Goal: Find specific page/section: Find specific page/section

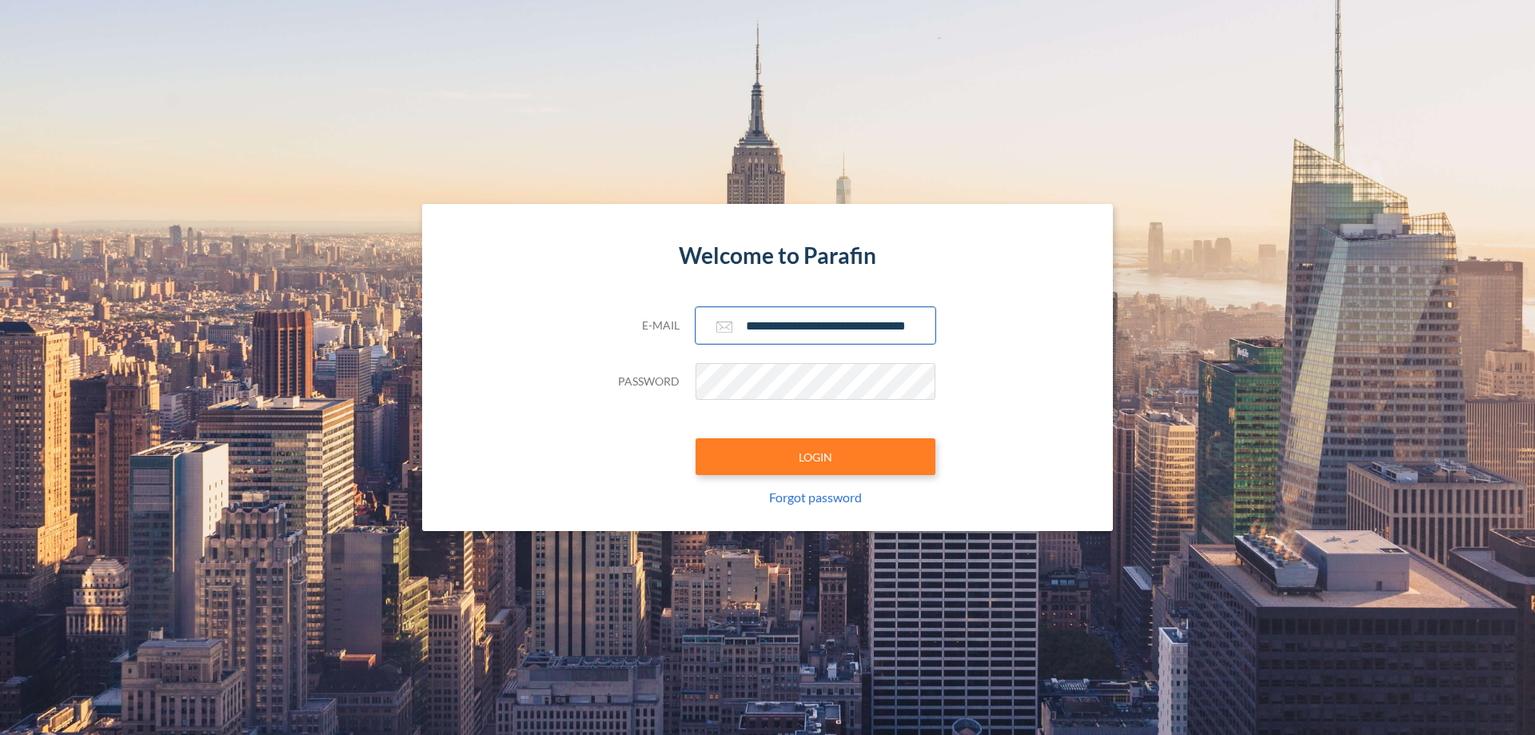
type input "**********"
click at [816, 457] on button "LOGIN" at bounding box center [816, 456] width 240 height 37
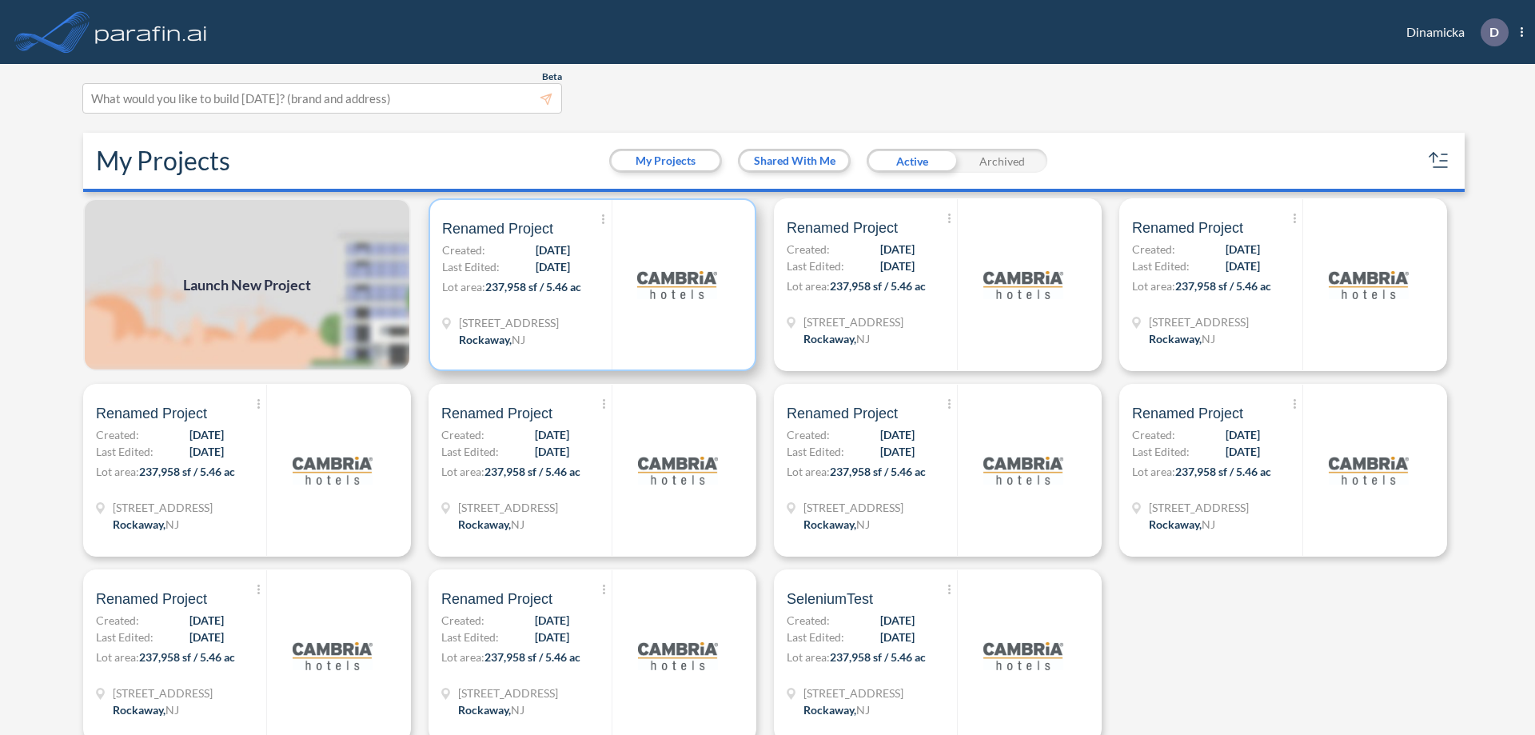
scroll to position [4, 0]
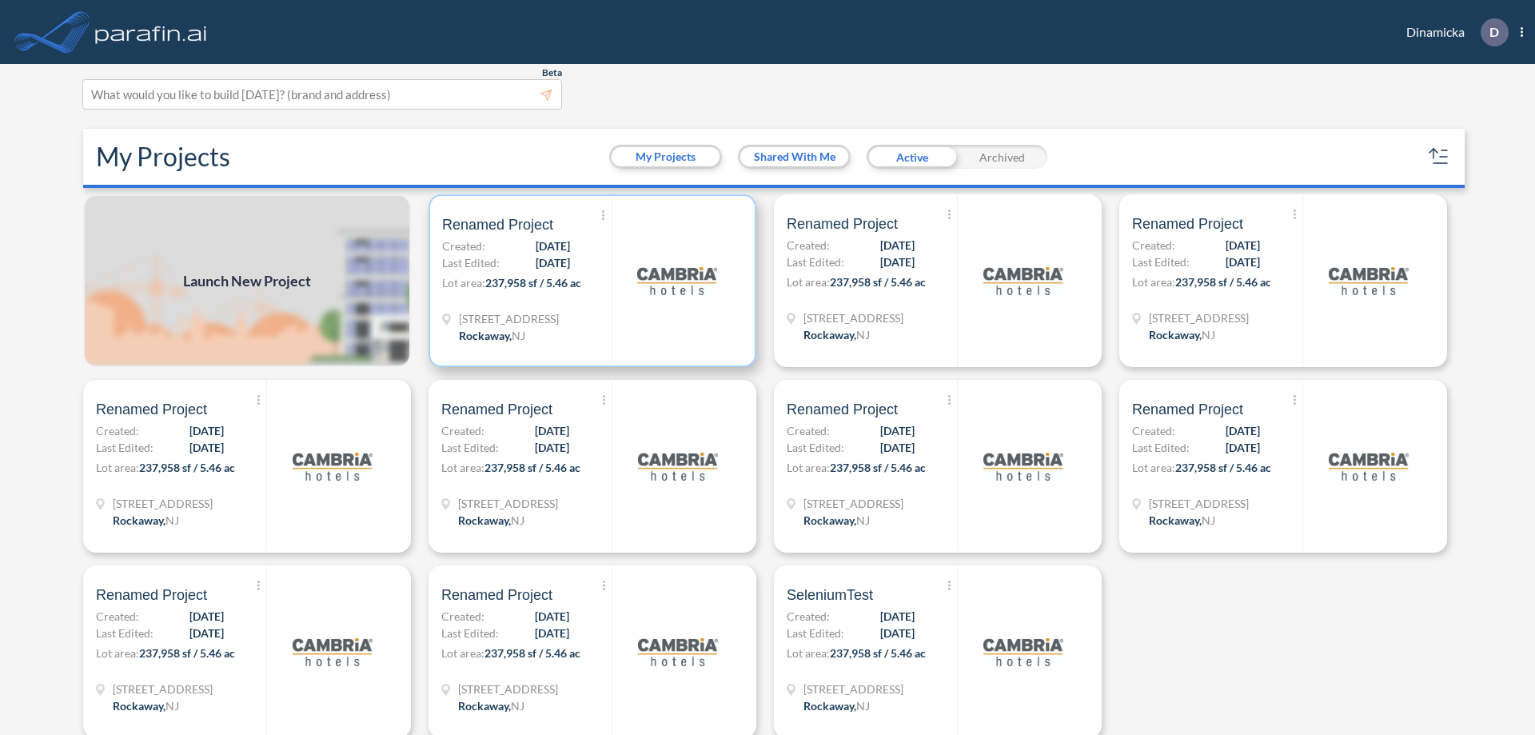
click at [589, 281] on p "Lot area: 237,958 sf / 5.46 ac" at bounding box center [527, 285] width 170 height 23
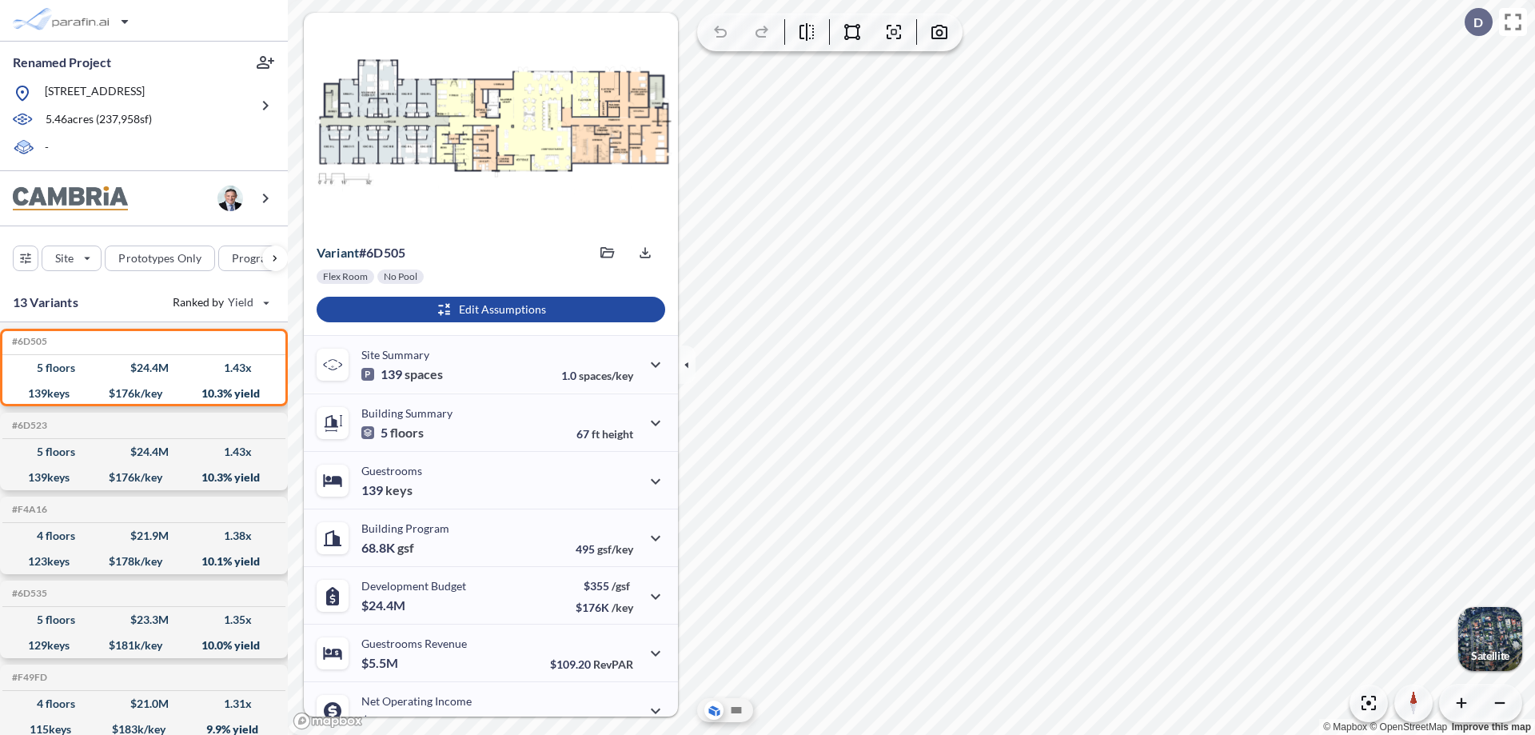
scroll to position [81, 0]
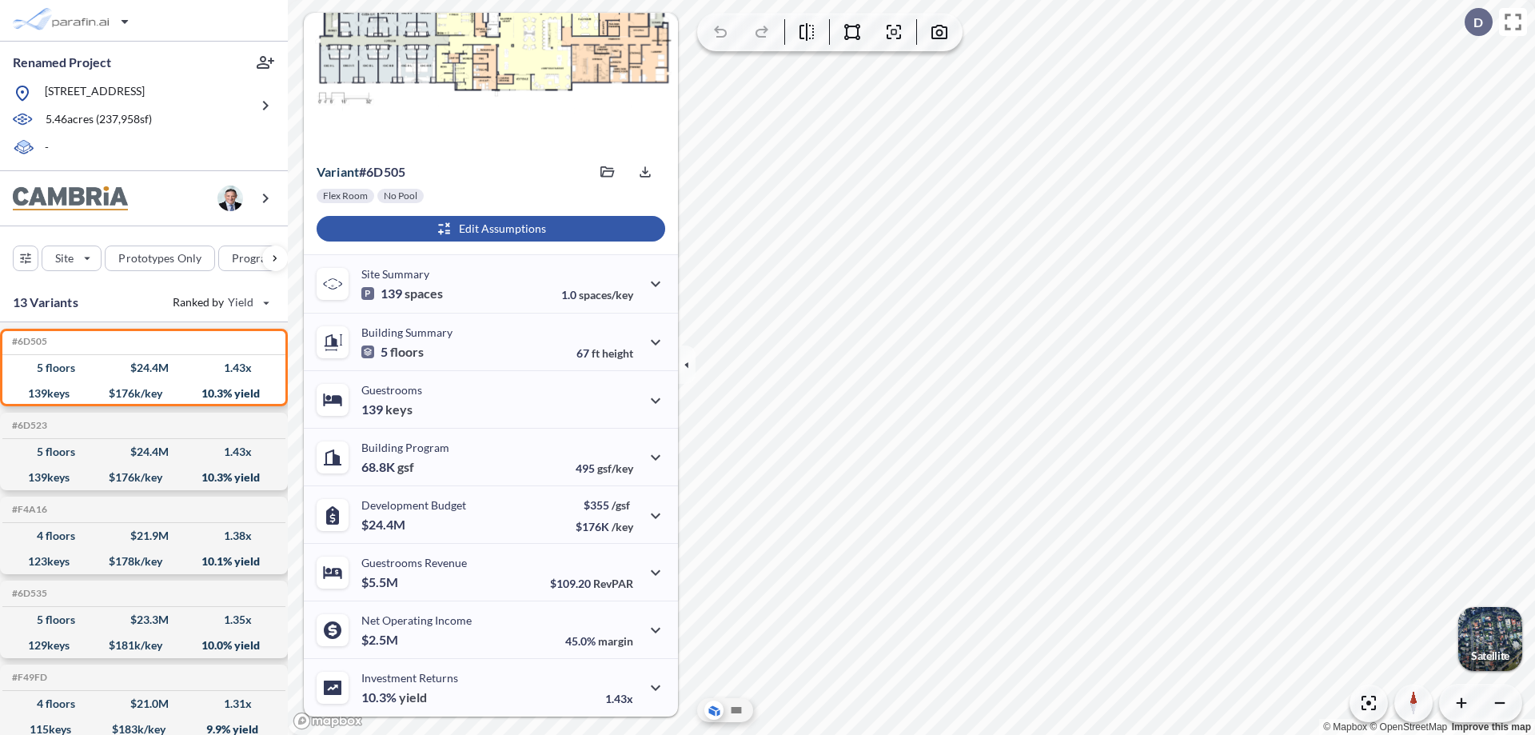
click at [489, 229] on div "button" at bounding box center [491, 229] width 349 height 26
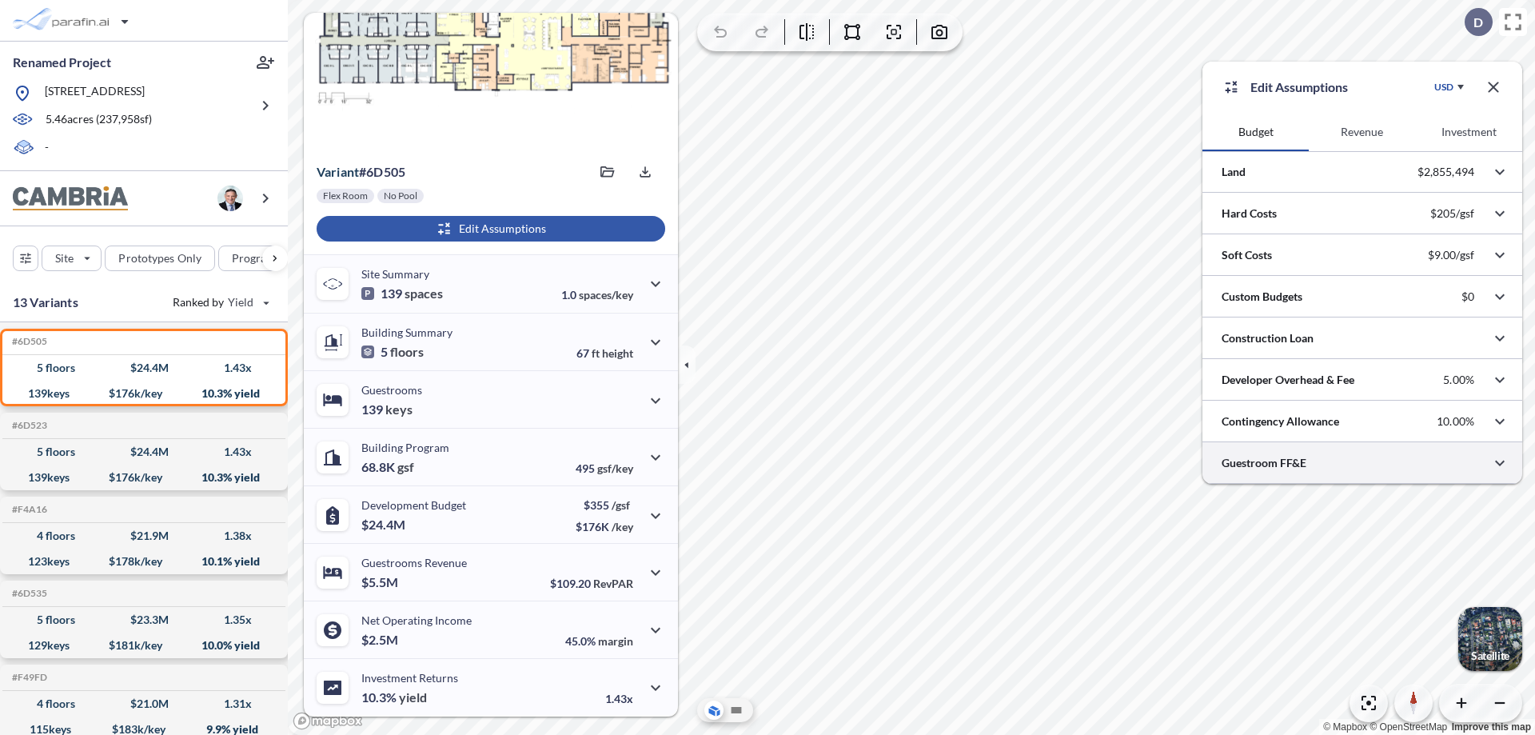
click at [1363, 463] on div at bounding box center [1363, 462] width 320 height 41
